Goal: Entertainment & Leisure: Consume media (video, audio)

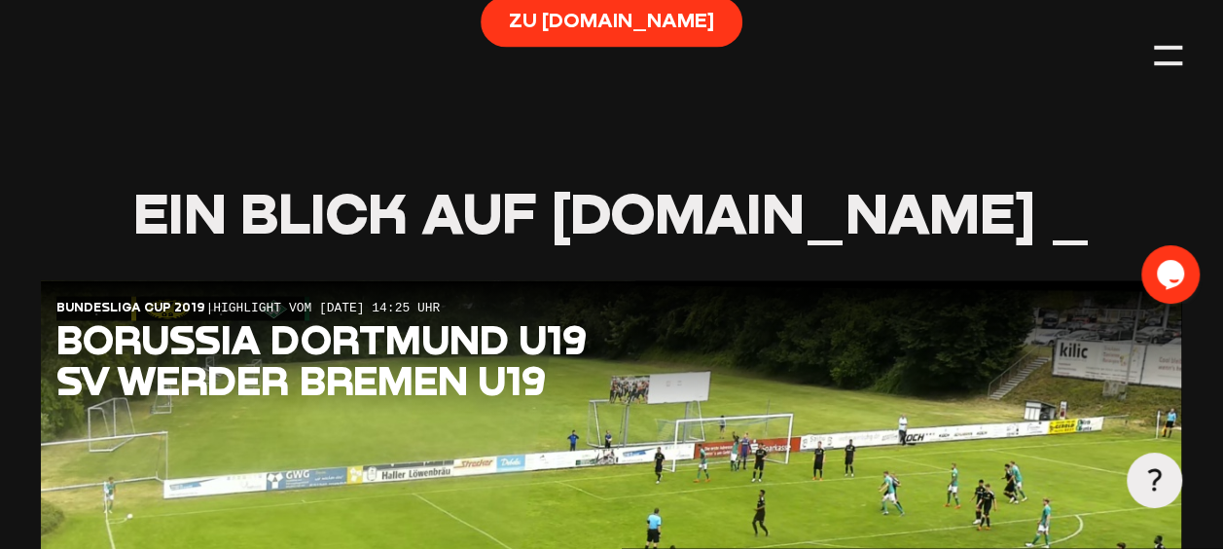
type input "0.8"
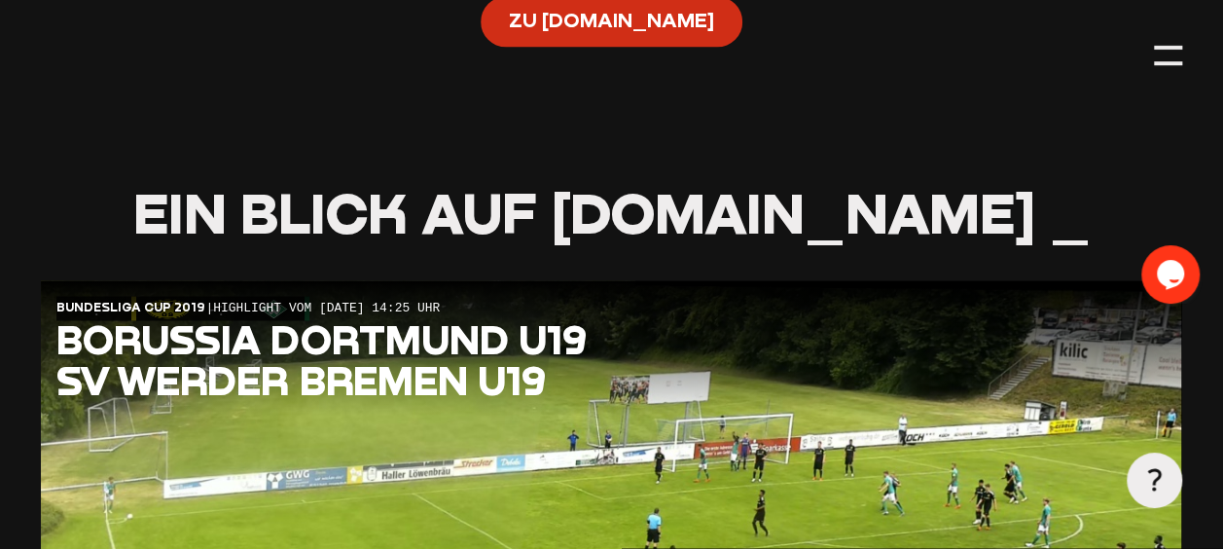
click at [638, 34] on span "Zu [DOMAIN_NAME]" at bounding box center [611, 20] width 205 height 27
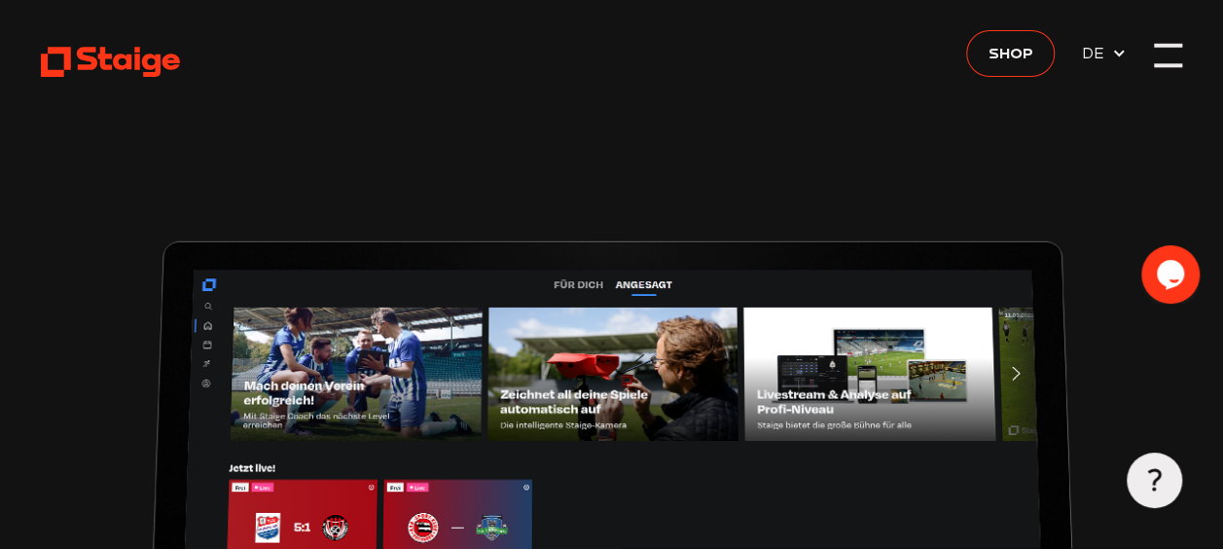
click at [1164, 53] on div at bounding box center [1167, 54] width 27 height 27
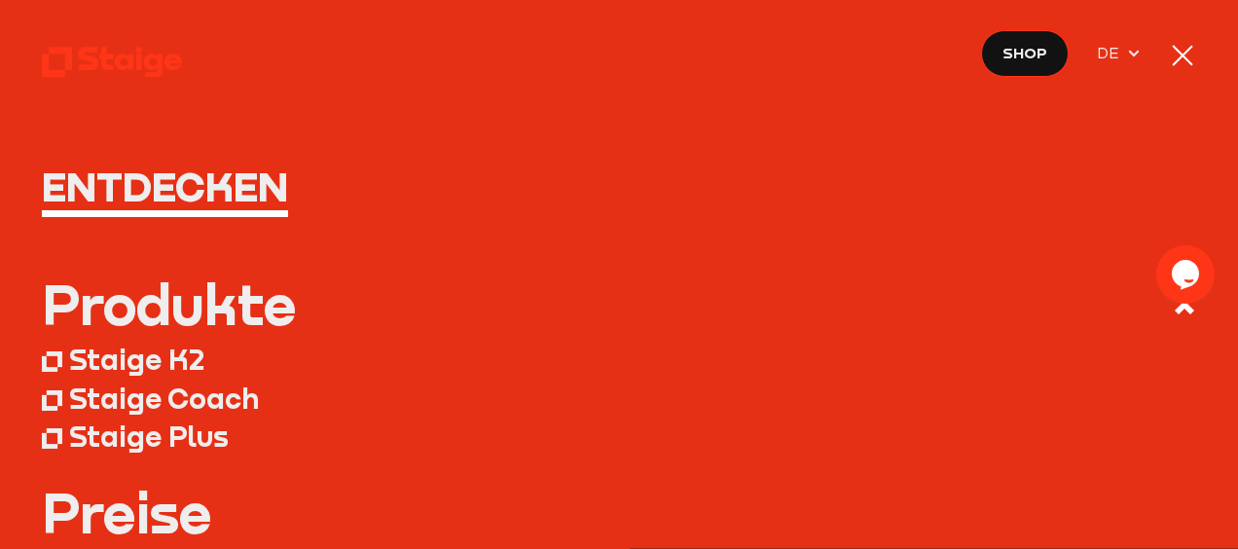
click at [1164, 53] on nav "Entdecken Produkte Staige K2 Staige Coach Staige Plus Preise Blog FAQ" at bounding box center [619, 274] width 1238 height 549
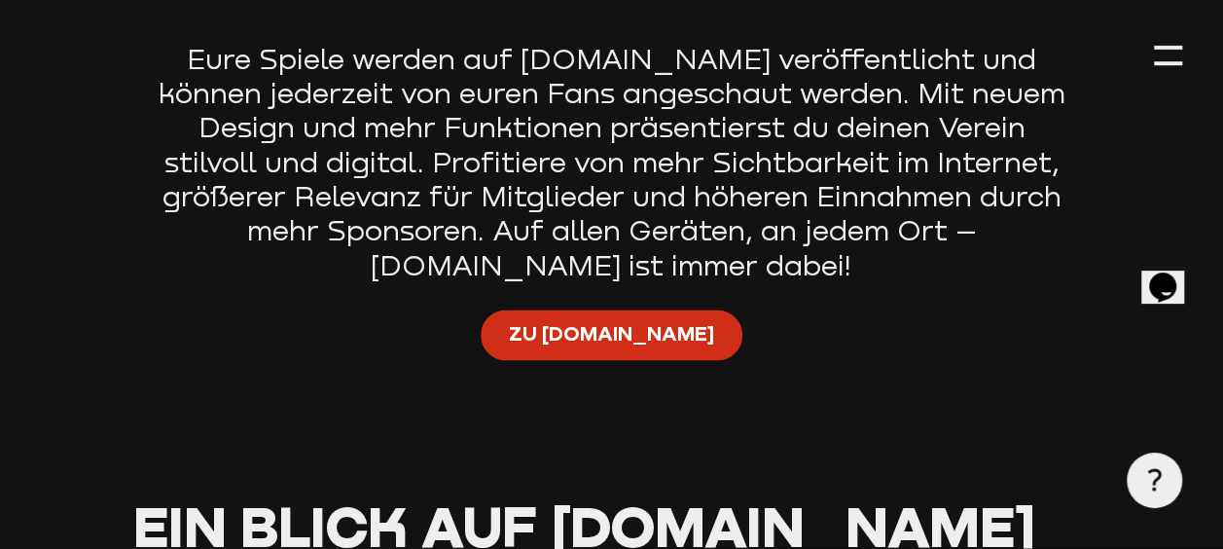
click at [624, 331] on span "Zu [DOMAIN_NAME]" at bounding box center [611, 333] width 205 height 27
type input "0.8"
